Goal: Answer question/provide support: Share knowledge or assist other users

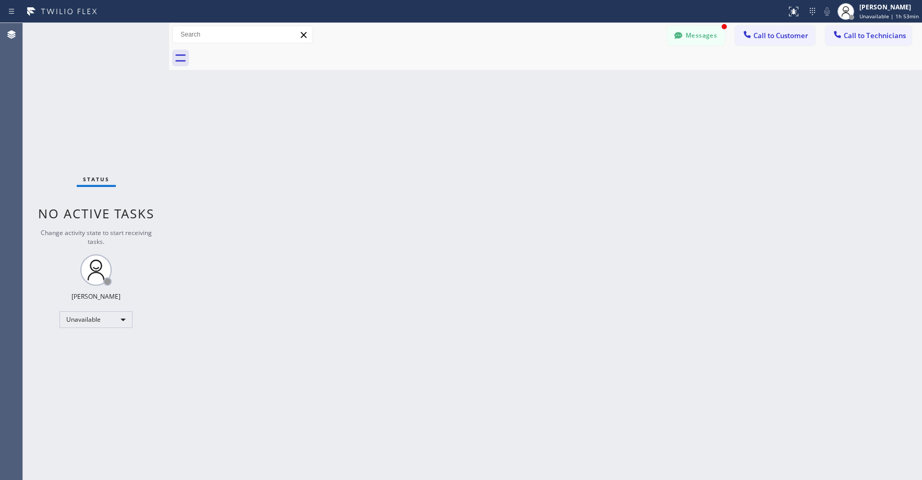
click at [108, 106] on div "Status No active tasks Change activity state to start receiving tasks. [PERSON_…" at bounding box center [96, 251] width 146 height 457
drag, startPoint x: 884, startPoint y: 38, endPoint x: 639, endPoint y: 95, distance: 251.3
click at [884, 38] on span "Call to Technicians" at bounding box center [875, 35] width 62 height 9
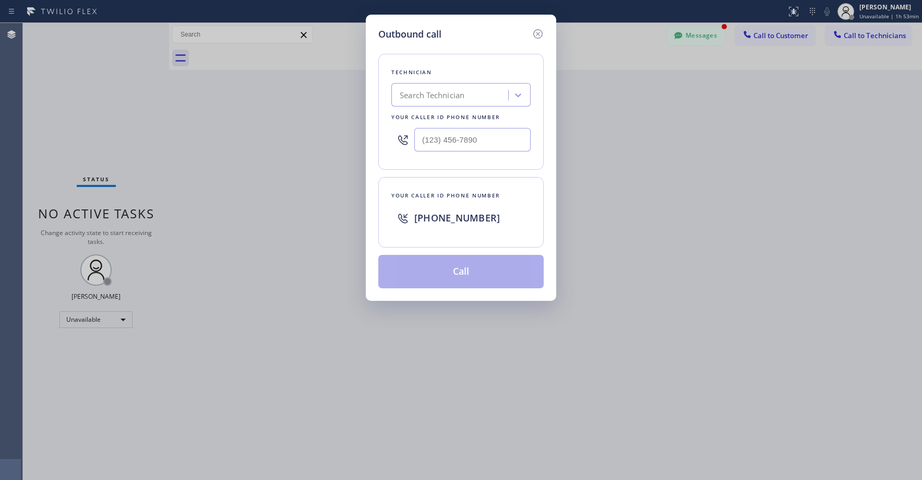
click at [482, 91] on div "Search Technician" at bounding box center [452, 95] width 114 height 18
type input "sf [PERSON_NAME]"
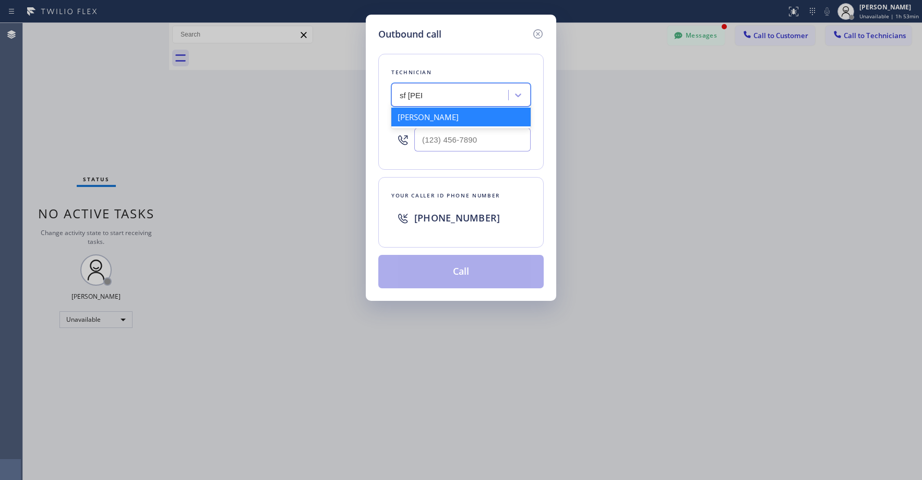
click at [444, 115] on div "[PERSON_NAME]" at bounding box center [460, 117] width 139 height 19
type input "[PHONE_NUMBER]"
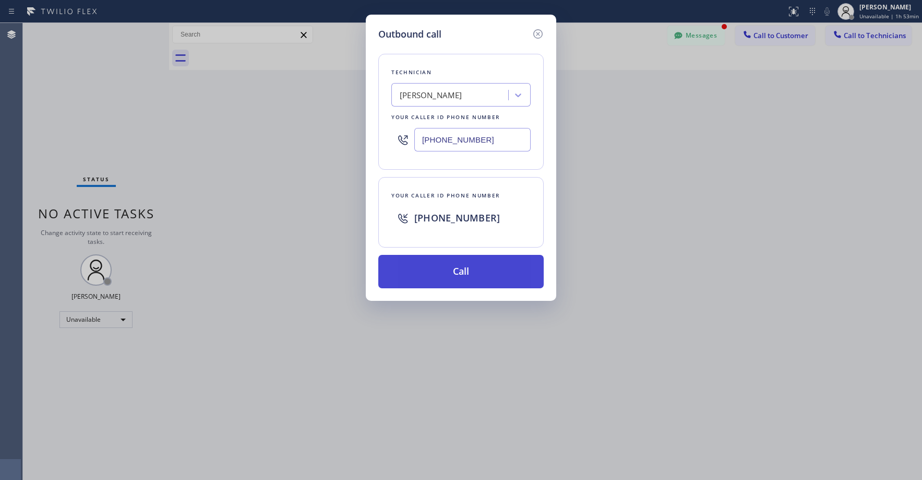
click at [452, 268] on button "Call" at bounding box center [460, 271] width 165 height 33
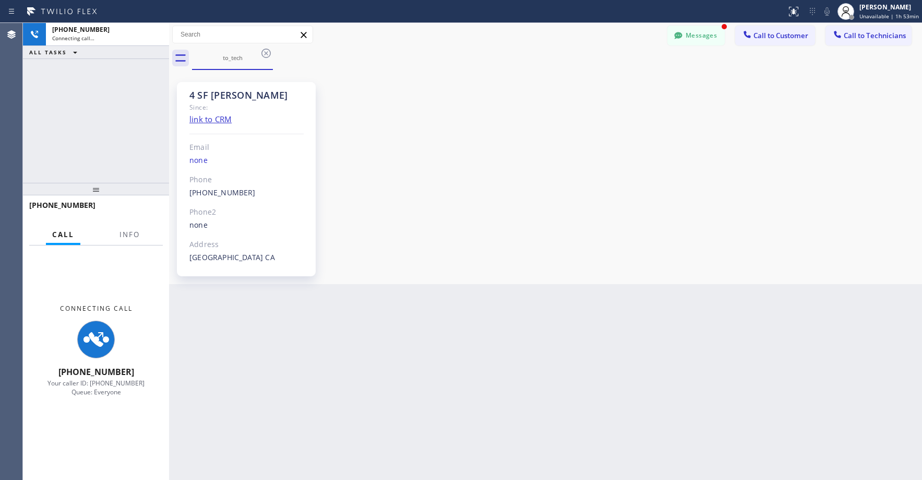
click at [112, 115] on div "[PHONE_NUMBER] Connecting call… ALL TASKS ALL TASKS ACTIVE TASKS TASKS IN WRAP …" at bounding box center [96, 103] width 146 height 160
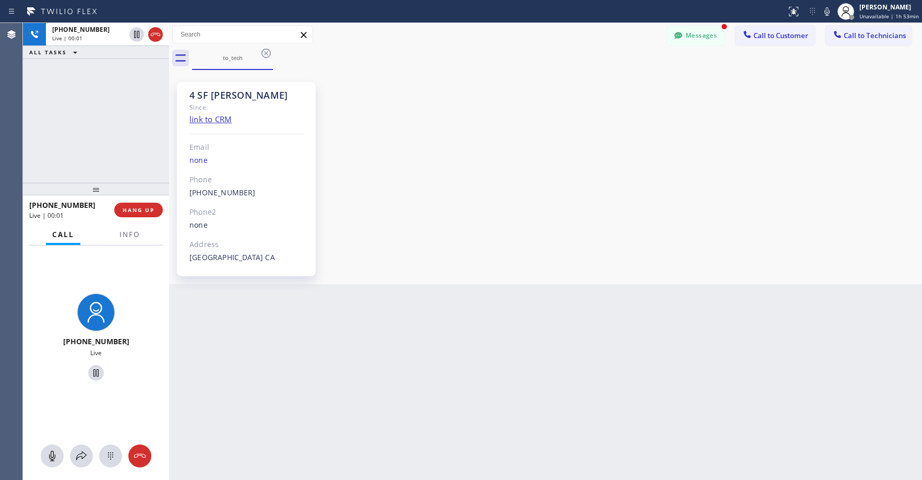
click at [97, 134] on div "[PHONE_NUMBER] Live | 00:01 ALL TASKS ALL TASKS ACTIVE TASKS TASKS IN WRAP UP" at bounding box center [96, 103] width 146 height 160
click at [56, 138] on div "[PHONE_NUMBER] Live | 02:56 ALL TASKS ALL TASKS ACTIVE TASKS TASKS IN WRAP UP" at bounding box center [96, 103] width 146 height 160
click at [107, 118] on div "[PHONE_NUMBER] Live | 03:12 ALL TASKS ALL TASKS ACTIVE TASKS TASKS IN WRAP UP" at bounding box center [96, 103] width 146 height 160
click at [78, 99] on div "[PHONE_NUMBER] Live | 03:32 ALL TASKS ALL TASKS ACTIVE TASKS TASKS IN WRAP UP" at bounding box center [96, 103] width 146 height 160
click at [88, 89] on div "[PHONE_NUMBER] Live | 03:34 ALL TASKS ALL TASKS ACTIVE TASKS TASKS IN WRAP UP" at bounding box center [96, 103] width 146 height 160
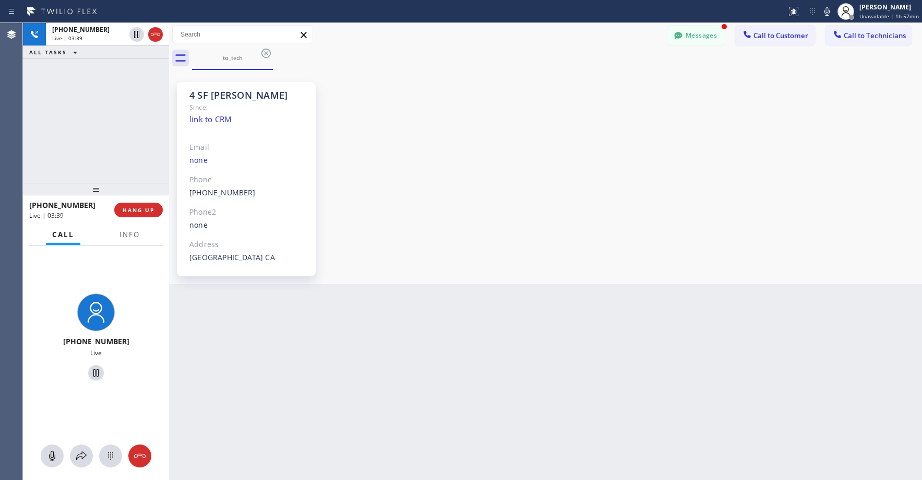
click at [72, 116] on div "[PHONE_NUMBER] Live | 03:39 ALL TASKS ALL TASKS ACTIVE TASKS TASKS IN WRAP UP" at bounding box center [96, 103] width 146 height 160
click at [78, 115] on div "[PHONE_NUMBER] Live | 04:17 ALL TASKS ALL TASKS ACTIVE TASKS TASKS IN WRAP UP" at bounding box center [96, 103] width 146 height 160
click at [77, 94] on div "[PHONE_NUMBER] Live | 04:30 ALL TASKS ALL TASKS ACTIVE TASKS TASKS IN WRAP UP" at bounding box center [96, 103] width 146 height 160
click at [78, 123] on div "[PHONE_NUMBER] Live | 05:29 ALL TASKS ALL TASKS ACTIVE TASKS TASKS IN WRAP UP" at bounding box center [96, 103] width 146 height 160
click at [603, 175] on div "4 SF [PERSON_NAME] Since: link to CRM Email none Phone [PHONE_NUMBER] Outbound …" at bounding box center [546, 177] width 748 height 209
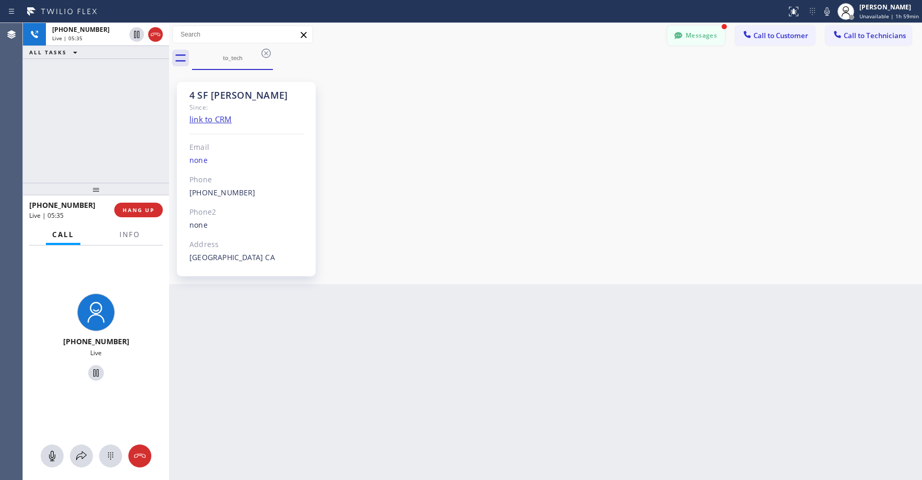
click at [686, 37] on button "Messages" at bounding box center [696, 36] width 57 height 20
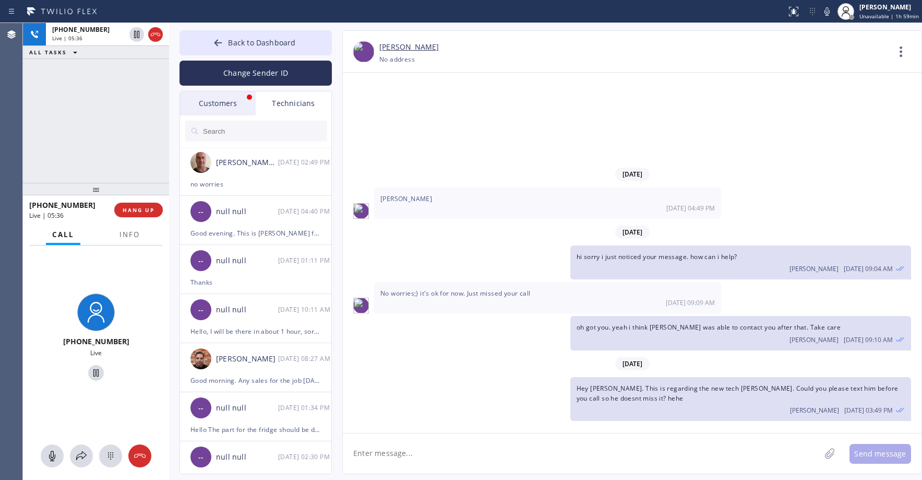
click at [216, 107] on div "Customers" at bounding box center [218, 103] width 76 height 24
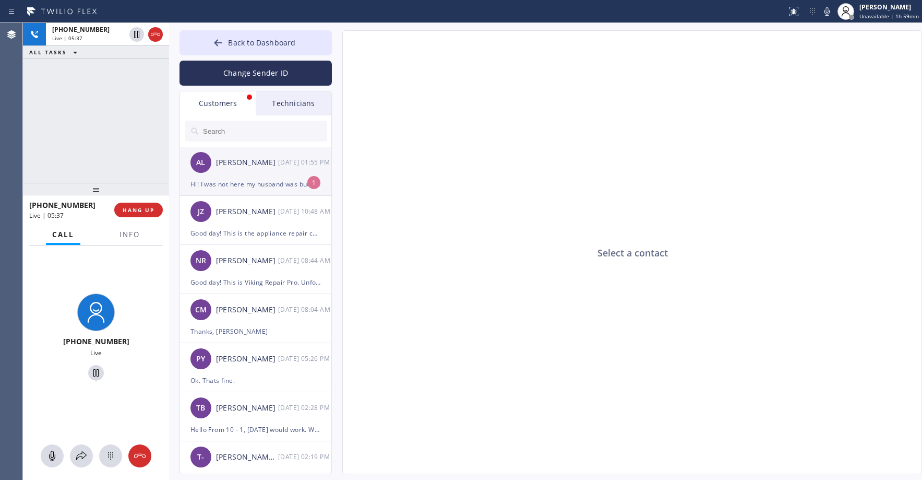
click at [260, 173] on div "AL [PERSON_NAME] [DATE] 01:55 PM" at bounding box center [256, 162] width 152 height 31
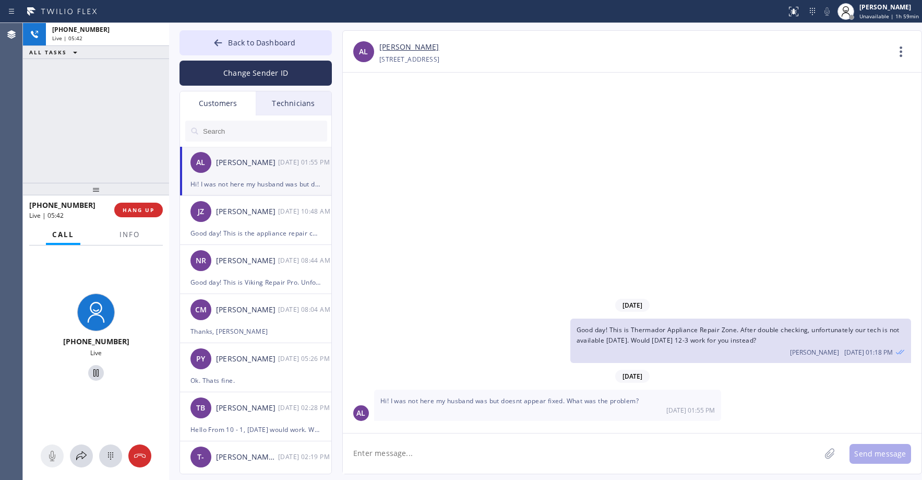
click at [155, 38] on div "Live | 05:42" at bounding box center [107, 37] width 111 height 7
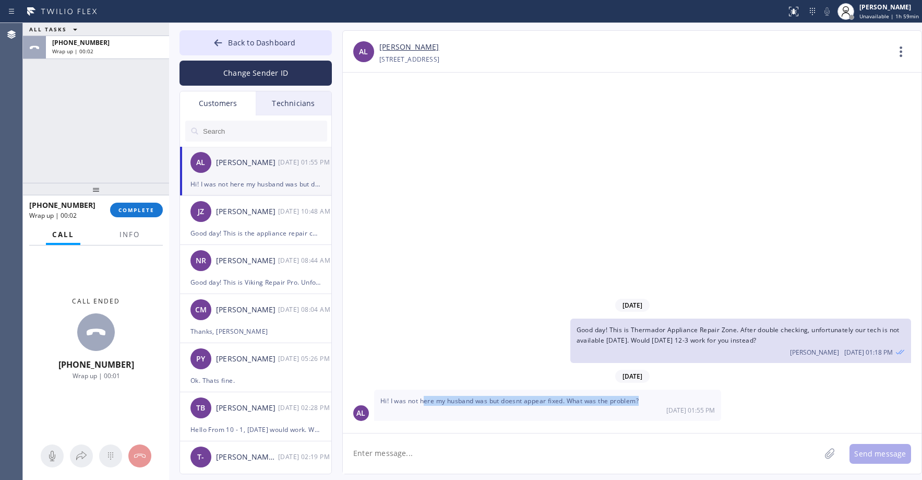
drag, startPoint x: 429, startPoint y: 405, endPoint x: 599, endPoint y: 406, distance: 169.6
click at [599, 406] on div "Hi! I was not here my husband was but doesnt appear fixed. What was the problem…" at bounding box center [547, 404] width 347 height 31
click at [396, 44] on link "[PERSON_NAME]" at bounding box center [409, 47] width 60 height 12
click at [93, 97] on div "ALL TASKS ALL TASKS ACTIVE TASKS TASKS IN WRAP UP [PHONE_NUMBER] Wrap up | 01:18" at bounding box center [96, 103] width 146 height 160
click at [134, 212] on span "COMPLETE" at bounding box center [136, 209] width 36 height 7
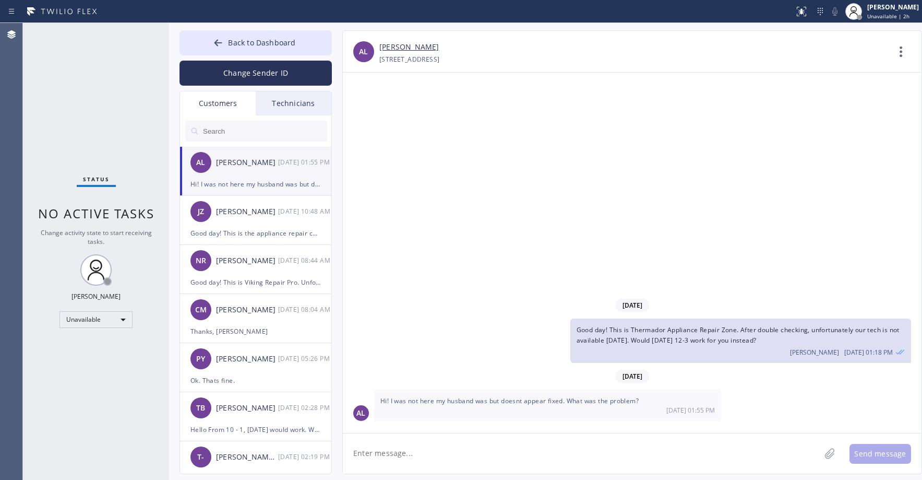
click at [94, 126] on div "Status No active tasks Change activity state to start receiving tasks. [PERSON_…" at bounding box center [96, 251] width 146 height 457
click at [270, 47] on span "Back to Dashboard" at bounding box center [261, 43] width 67 height 10
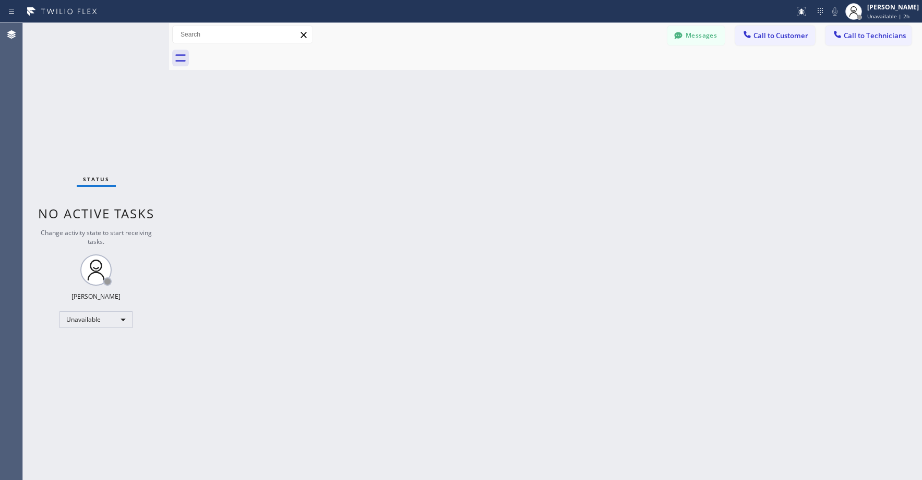
click at [102, 102] on div "Status No active tasks Change activity state to start receiving tasks. [PERSON_…" at bounding box center [96, 251] width 146 height 457
drag, startPoint x: 108, startPoint y: 100, endPoint x: 96, endPoint y: 308, distance: 208.6
click at [108, 103] on div "Status No active tasks Change activity state to start receiving tasks. [PERSON_…" at bounding box center [96, 251] width 146 height 457
click at [76, 315] on div "Unavailable" at bounding box center [96, 319] width 73 height 17
click at [89, 376] on li "Break" at bounding box center [95, 373] width 71 height 13
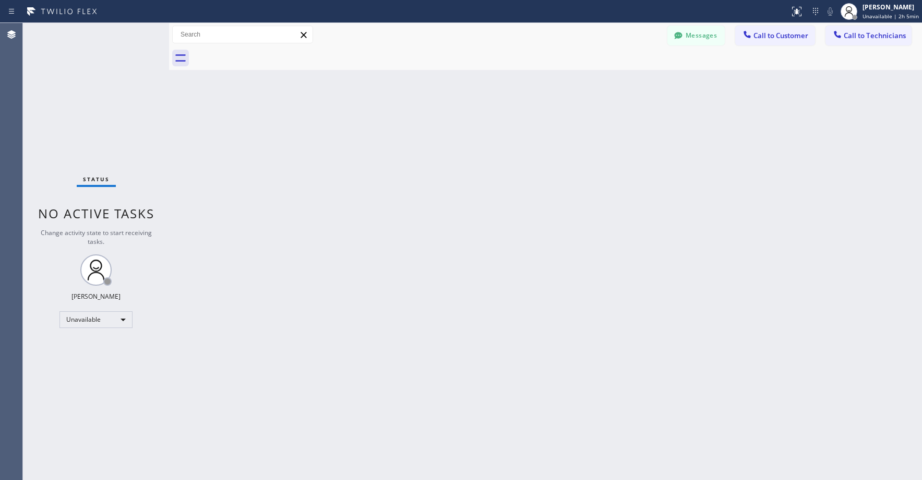
click at [106, 116] on div "Status No active tasks Change activity state to start receiving tasks. [PERSON_…" at bounding box center [96, 251] width 146 height 457
click at [77, 318] on div "Break" at bounding box center [96, 319] width 73 height 17
click at [81, 354] on li "Unavailable" at bounding box center [95, 360] width 71 height 13
drag, startPoint x: 100, startPoint y: 120, endPoint x: 100, endPoint y: 151, distance: 31.8
click at [100, 127] on div "Status No active tasks Change activity state to start receiving tasks. [PERSON_…" at bounding box center [96, 251] width 146 height 457
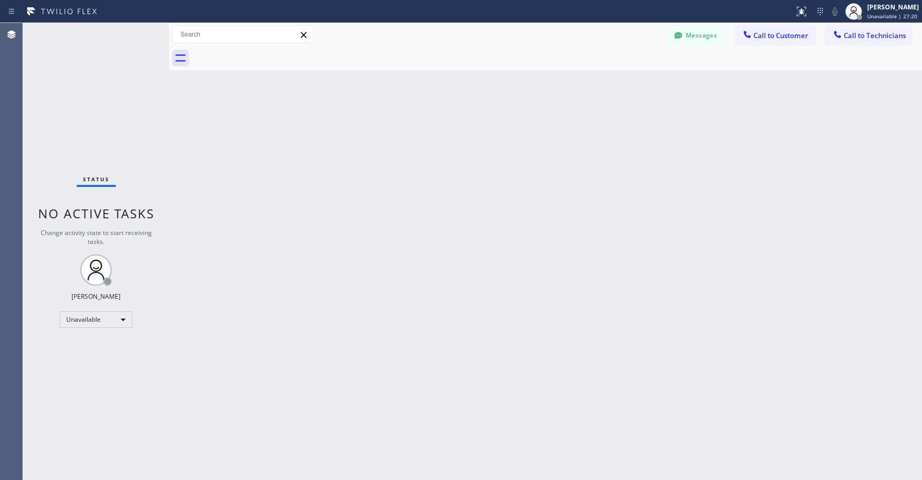
click at [83, 129] on div "Status No active tasks Change activity state to start receiving tasks. [PERSON_…" at bounding box center [96, 251] width 146 height 457
click at [92, 76] on div "Status No active tasks Change activity state to start receiving tasks. [PERSON_…" at bounding box center [96, 251] width 146 height 457
click at [100, 84] on div "Status No active tasks Change activity state to start receiving tasks. [PERSON_…" at bounding box center [96, 251] width 146 height 457
click at [100, 65] on div "Status No active tasks Change activity state to start receiving tasks. [PERSON_…" at bounding box center [96, 251] width 146 height 457
click at [108, 95] on div "Status No active tasks Change activity state to start receiving tasks. [PERSON_…" at bounding box center [96, 251] width 146 height 457
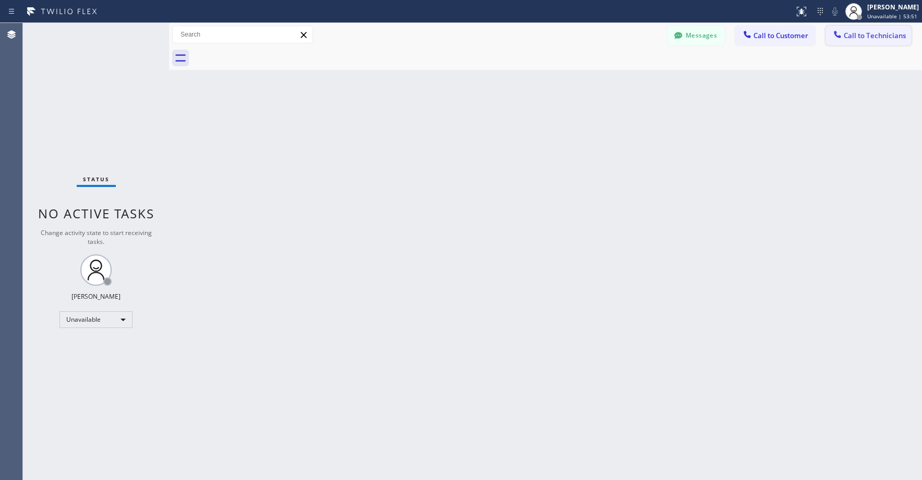
click at [867, 35] on span "Call to Technicians" at bounding box center [875, 35] width 62 height 9
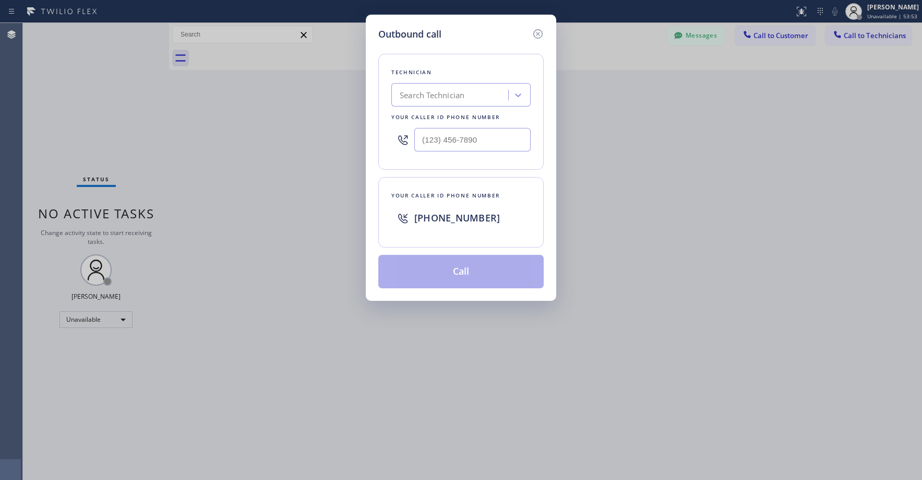
drag, startPoint x: 534, startPoint y: 32, endPoint x: 572, endPoint y: 37, distance: 38.4
click at [534, 32] on icon at bounding box center [537, 33] width 9 height 9
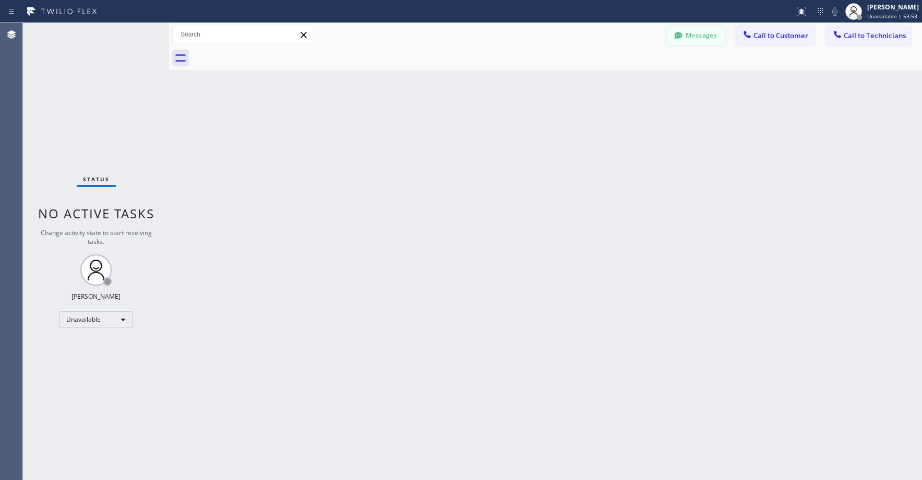
click at [697, 42] on button "Messages" at bounding box center [696, 36] width 57 height 20
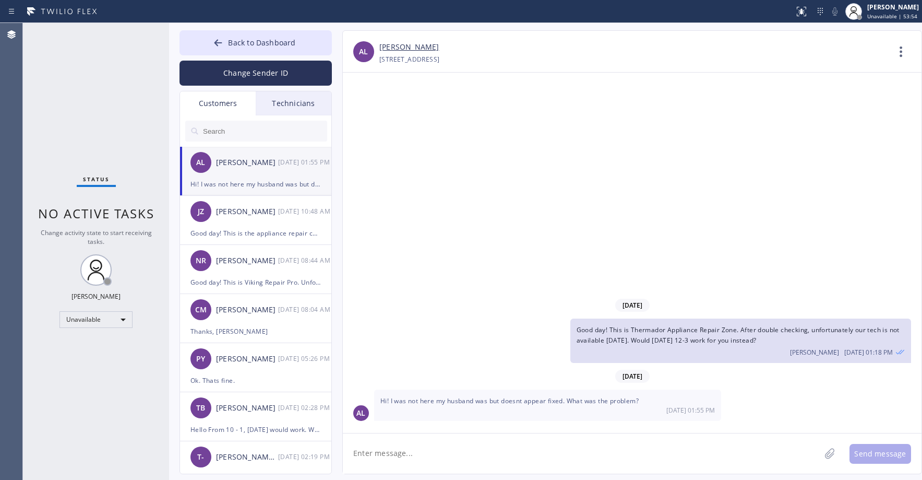
click at [254, 218] on div "JZ [PERSON_NAME] [DATE] 10:48 AM" at bounding box center [256, 211] width 152 height 31
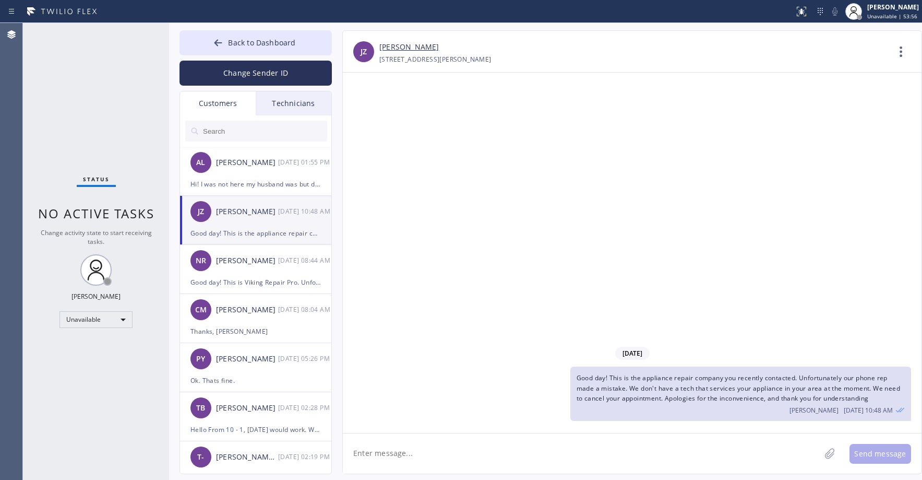
click at [252, 139] on input "text" at bounding box center [264, 131] width 125 height 21
paste input "CWW527"
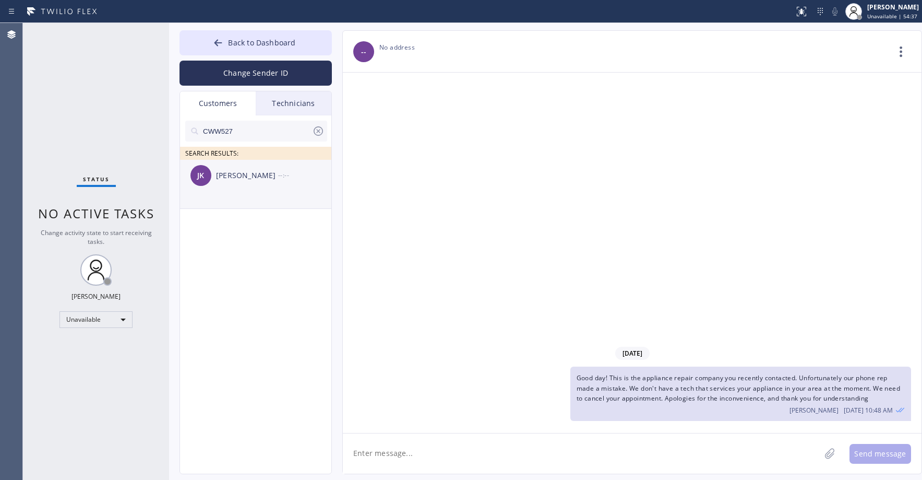
type input "CWW527"
click at [256, 184] on div "[PERSON_NAME] [PERSON_NAME] --:--" at bounding box center [256, 175] width 152 height 31
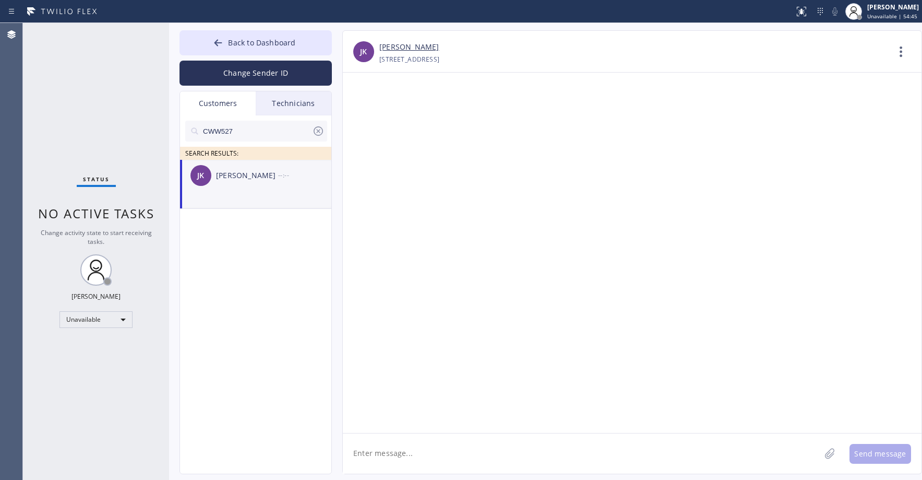
click at [397, 454] on textarea at bounding box center [582, 453] width 478 height 40
paste textarea "LG Repairs"
click at [778, 454] on textarea "Good day! This is LG Repairs. Unfortunately we dont have a technician available…" at bounding box center [591, 453] width 496 height 40
type textarea "Good day! This is LG Repairs. Unfortunately we dont have a technician available…"
click at [878, 452] on button "Send message" at bounding box center [881, 454] width 62 height 20
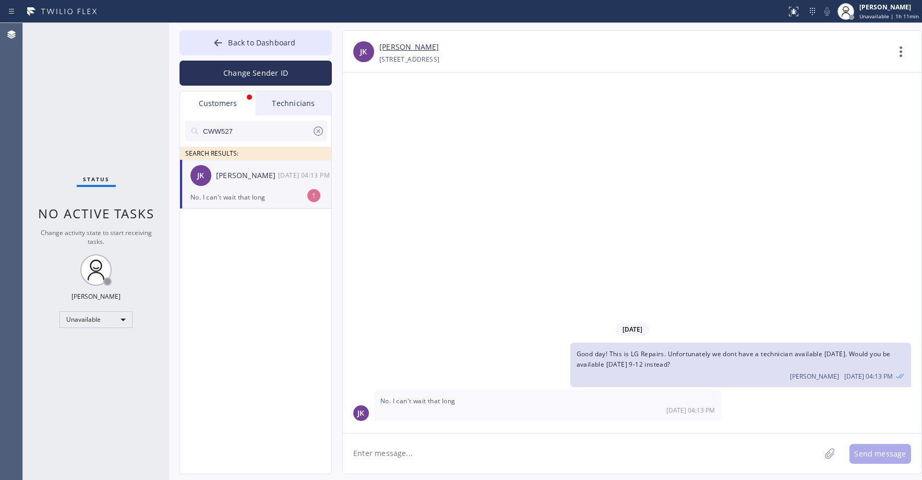
click at [438, 450] on textarea at bounding box center [582, 453] width 478 height 40
type textarea "Unfortunately that's the soonest time we have"
click at [874, 453] on button "Send message" at bounding box center [881, 454] width 62 height 20
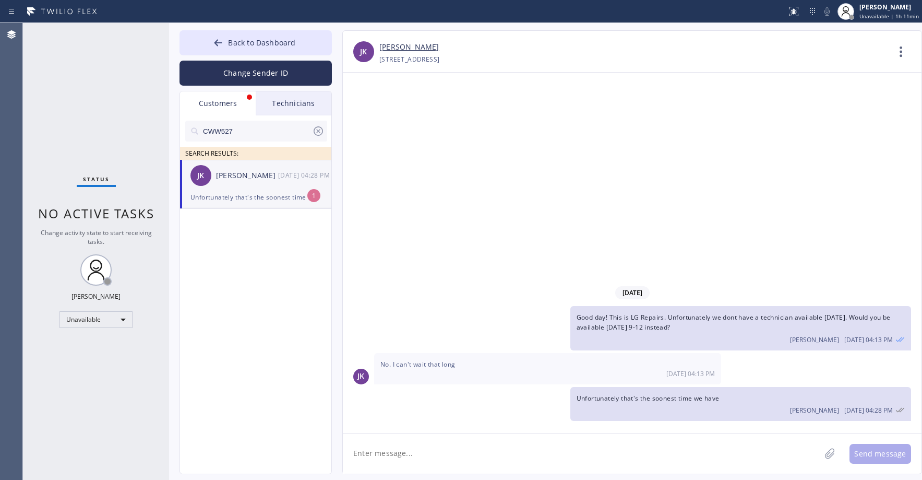
click at [250, 190] on div "[PERSON_NAME] [PERSON_NAME] [DATE] 04:28 PM" at bounding box center [256, 175] width 152 height 31
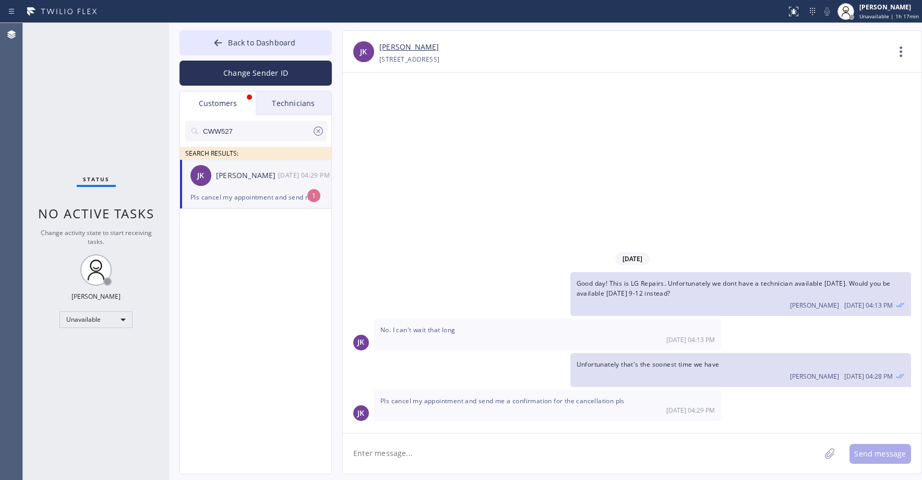
click at [106, 121] on div "Status No active tasks Change activity state to start receiving tasks. [PERSON_…" at bounding box center [96, 251] width 146 height 457
click at [243, 187] on div "[PERSON_NAME] [PERSON_NAME] [DATE] 04:29 PM" at bounding box center [256, 175] width 152 height 31
click at [384, 50] on link "[PERSON_NAME]" at bounding box center [409, 47] width 60 height 12
drag, startPoint x: 93, startPoint y: 93, endPoint x: 306, endPoint y: 93, distance: 213.5
click at [94, 94] on div "Status No active tasks Change activity state to start receiving tasks. [PERSON_…" at bounding box center [96, 251] width 146 height 457
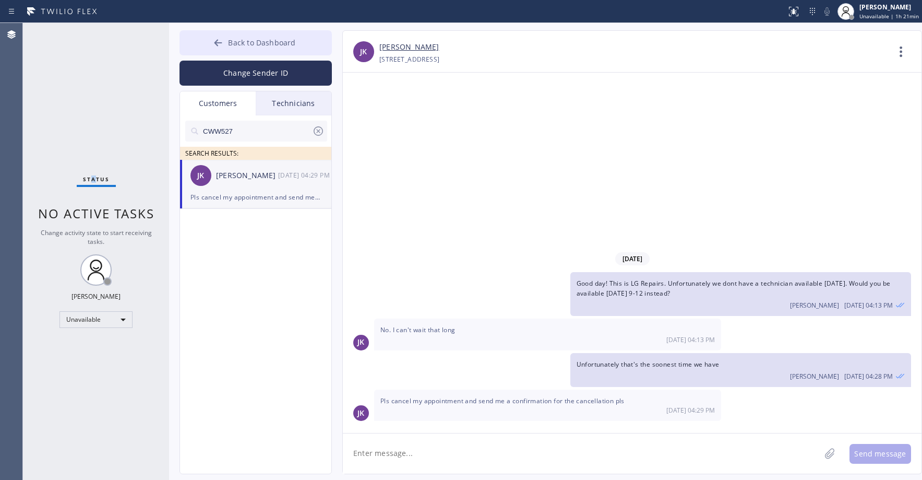
click at [278, 41] on span "Back to Dashboard" at bounding box center [261, 43] width 67 height 10
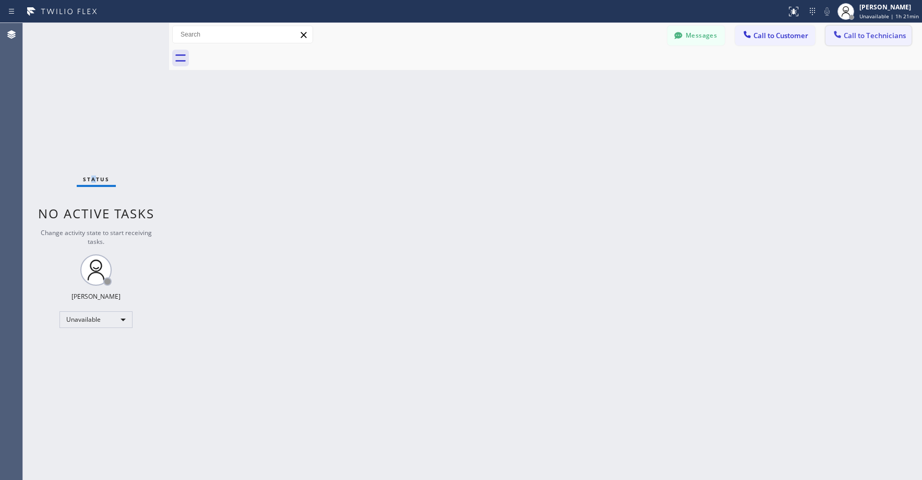
click at [883, 35] on span "Call to Technicians" at bounding box center [875, 35] width 62 height 9
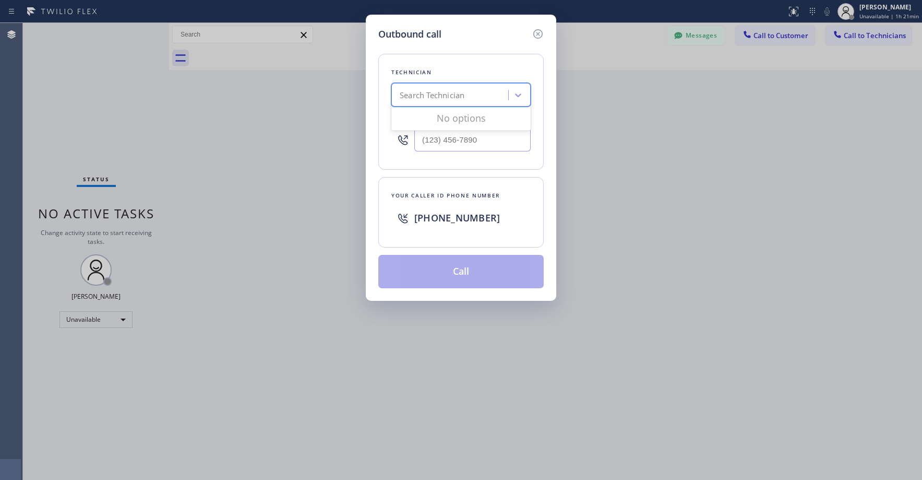
click at [456, 96] on div "Search Technician" at bounding box center [432, 95] width 65 height 12
type input "[PERSON_NAME]"
click at [422, 117] on div "[PERSON_NAME]" at bounding box center [460, 117] width 139 height 19
type input "[PHONE_NUMBER]"
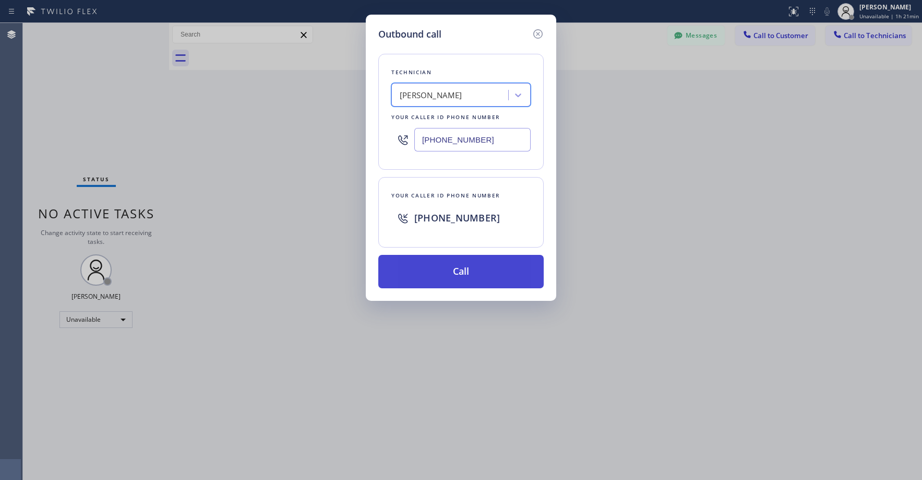
click at [447, 271] on button "Call" at bounding box center [460, 271] width 165 height 33
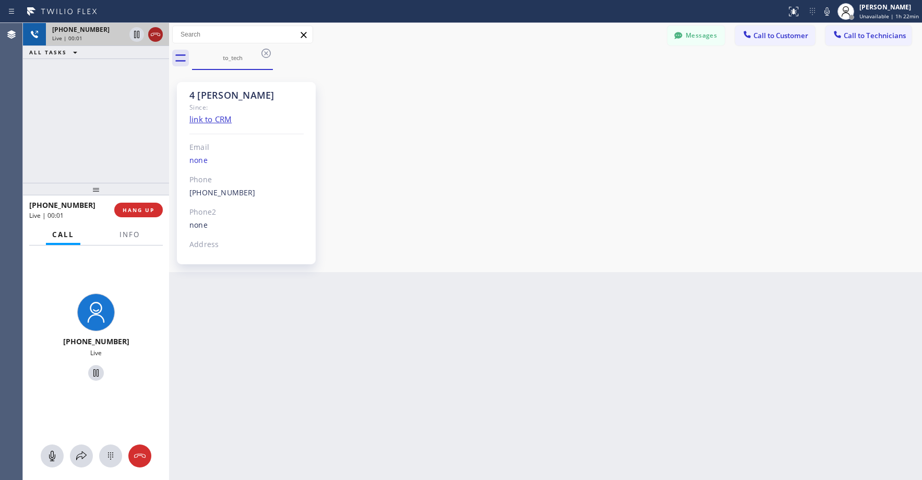
click at [157, 33] on icon at bounding box center [155, 34] width 13 height 13
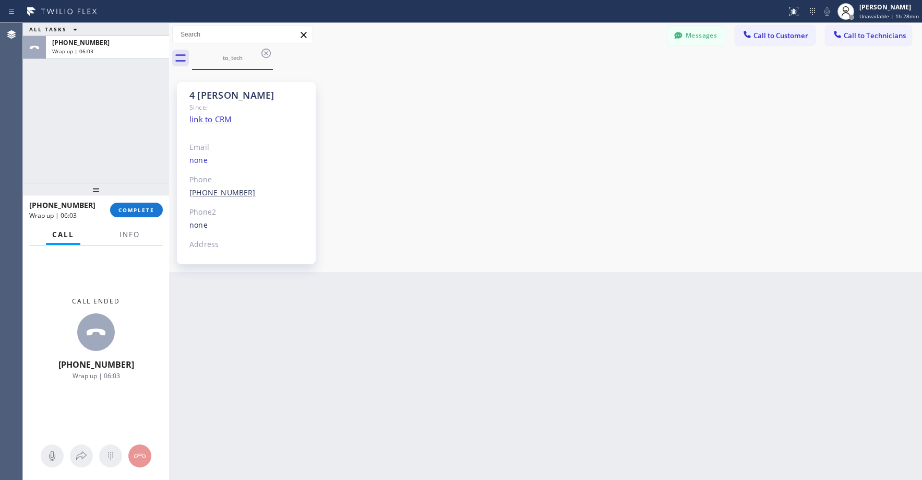
click at [141, 208] on span "COMPLETE" at bounding box center [136, 209] width 36 height 7
click at [697, 35] on button "Messages" at bounding box center [696, 36] width 57 height 20
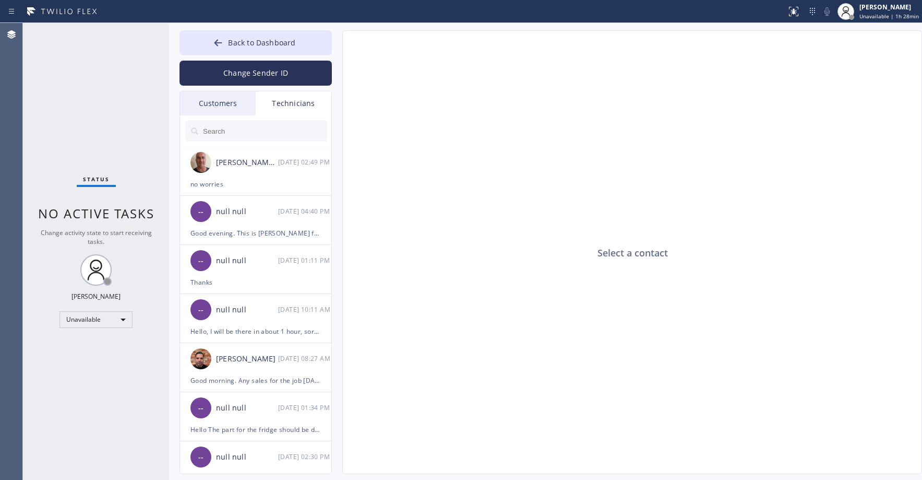
click at [219, 100] on div "Customers" at bounding box center [218, 103] width 76 height 24
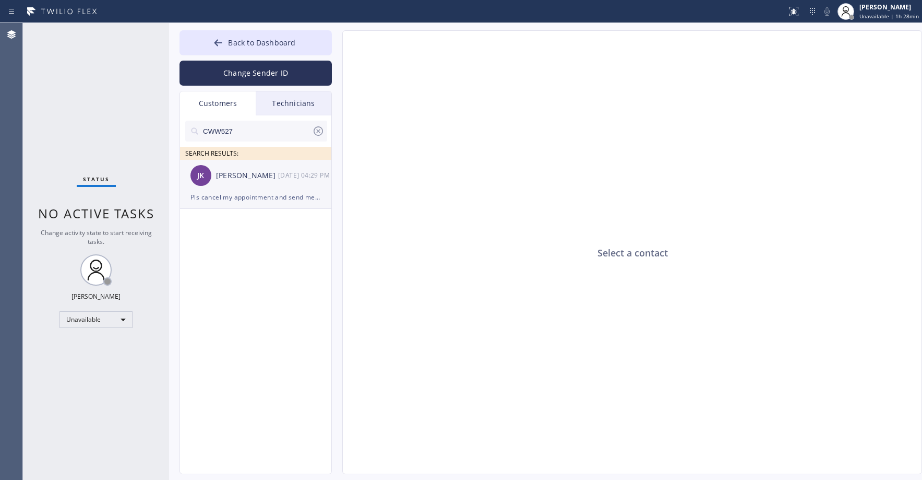
click at [255, 175] on div "[PERSON_NAME]" at bounding box center [247, 176] width 62 height 12
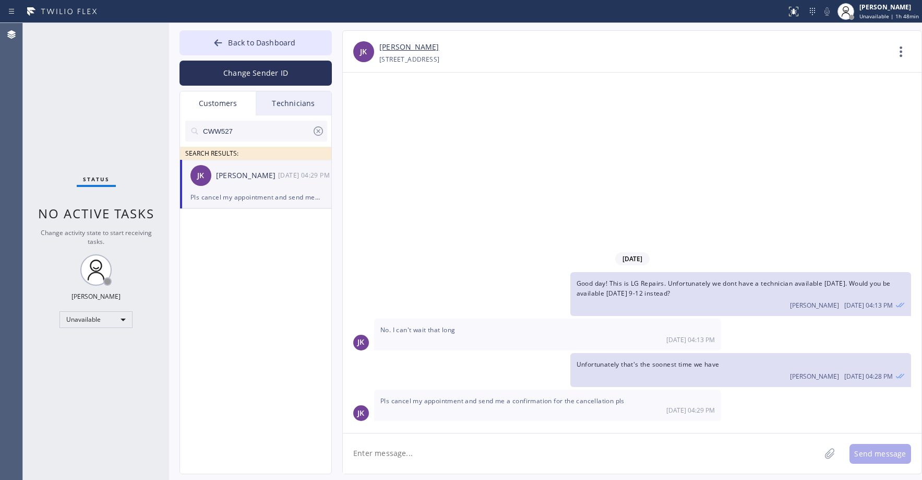
click at [93, 110] on div "Status No active tasks Change activity state to start receiving tasks. [PERSON_…" at bounding box center [96, 251] width 146 height 457
click at [244, 43] on span "Back to Dashboard" at bounding box center [261, 43] width 67 height 10
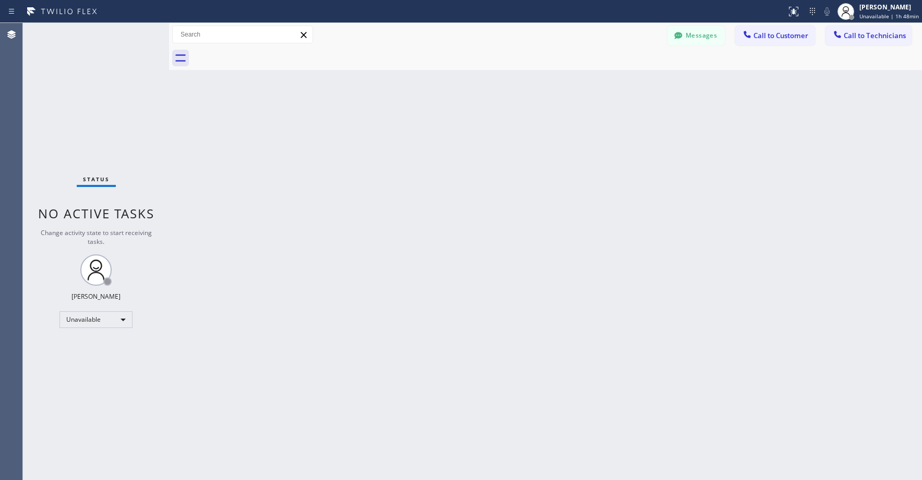
click at [67, 109] on div "Status No active tasks Change activity state to start receiving tasks. [PERSON_…" at bounding box center [96, 251] width 146 height 457
click at [85, 316] on div "Unavailable" at bounding box center [96, 319] width 73 height 17
click at [88, 329] on li "Offline" at bounding box center [95, 334] width 71 height 13
click at [107, 126] on div "Status No active tasks Change activity state to start receiving tasks. [PERSON_…" at bounding box center [96, 251] width 146 height 457
click at [899, 11] on div "[PERSON_NAME] Offline | 0s" at bounding box center [893, 11] width 57 height 18
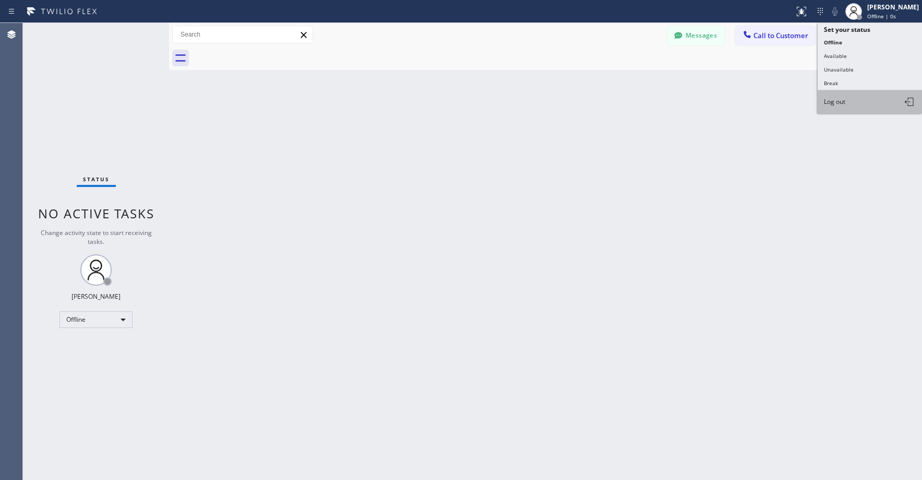
click at [857, 102] on button "Log out" at bounding box center [870, 101] width 104 height 23
